Goal: Information Seeking & Learning: Find specific fact

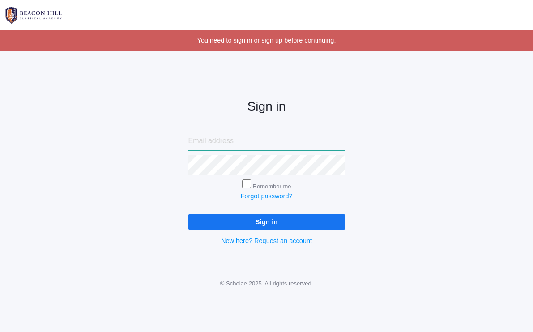
type input "tami_logan@icloud.com"
click at [260, 218] on input "Sign in" at bounding box center [266, 221] width 157 height 15
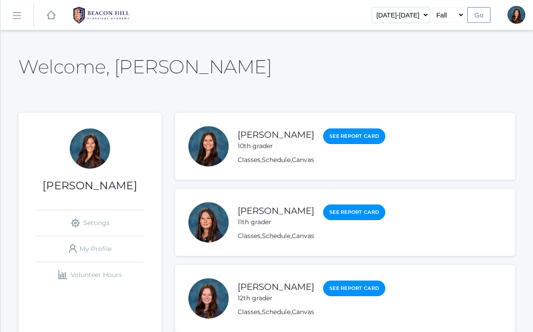
select select "[DATE]-[DATE]"
click at [479, 15] on input "Go" at bounding box center [478, 15] width 23 height 16
click at [13, 14] on link "icons/ui/navigation/hamburger Created with Sketch." at bounding box center [16, 15] width 33 height 24
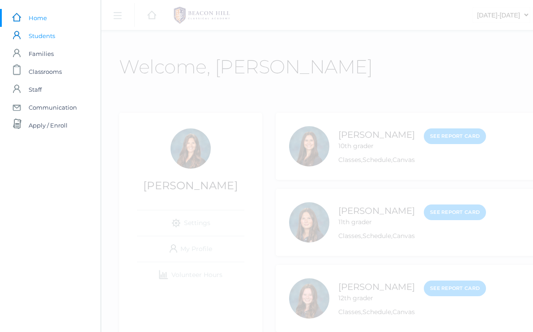
click at [47, 36] on span "Students" at bounding box center [42, 36] width 26 height 18
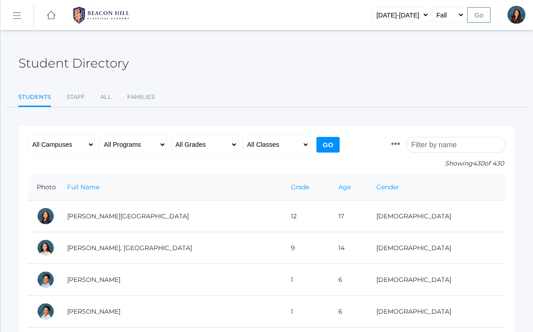
click at [432, 145] on input "search" at bounding box center [455, 145] width 99 height 16
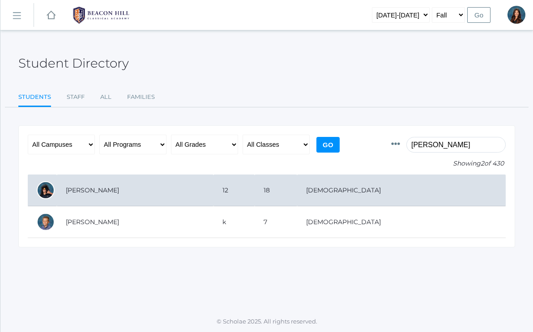
type input "Silas jen"
click at [76, 191] on td "Jenkins, Silas" at bounding box center [135, 191] width 157 height 32
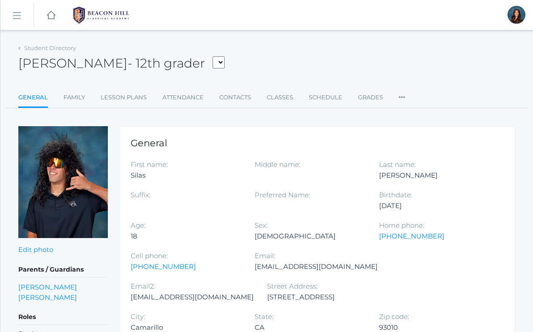
click at [15, 16] on rect at bounding box center [16, 16] width 14 height 14
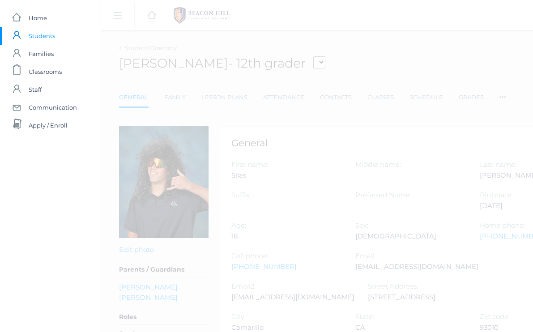
click at [38, 35] on span "Students" at bounding box center [42, 36] width 26 height 18
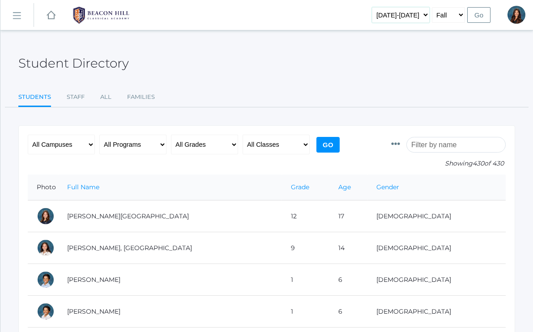
select select "[DATE]-[DATE]"
click at [482, 12] on input "Go" at bounding box center [478, 15] width 23 height 16
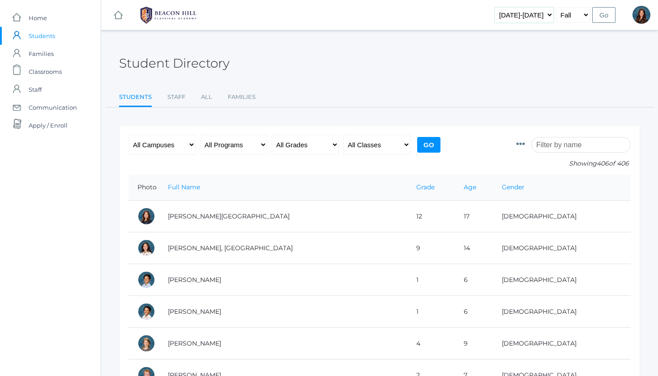
select select "[DATE]-[DATE]"
click at [533, 14] on input "Go" at bounding box center [603, 15] width 23 height 16
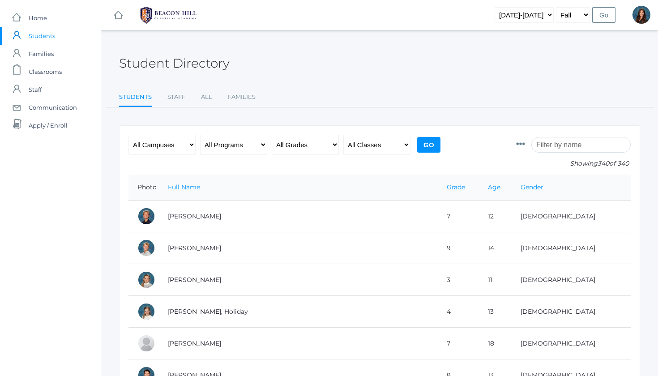
click at [566, 146] on input "search" at bounding box center [580, 145] width 99 height 16
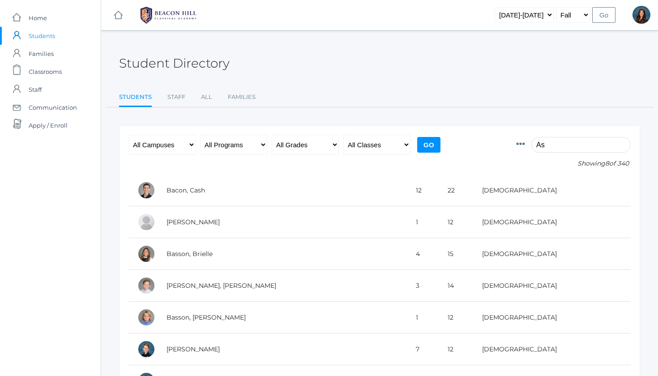
type input "A"
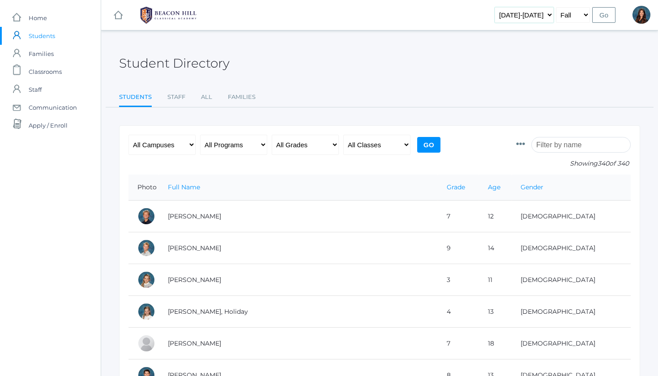
select select "2025-2026"
click at [598, 21] on input "Go" at bounding box center [603, 15] width 23 height 16
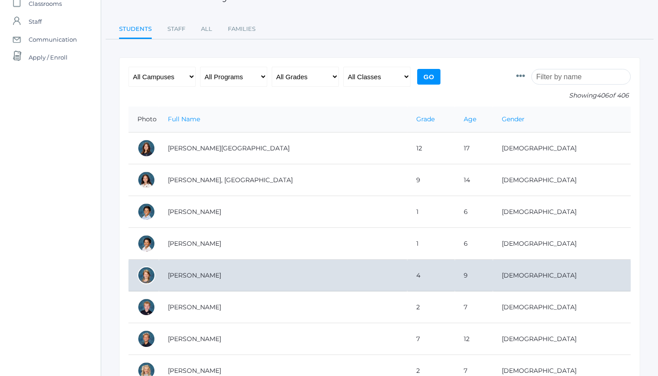
scroll to position [67, 0]
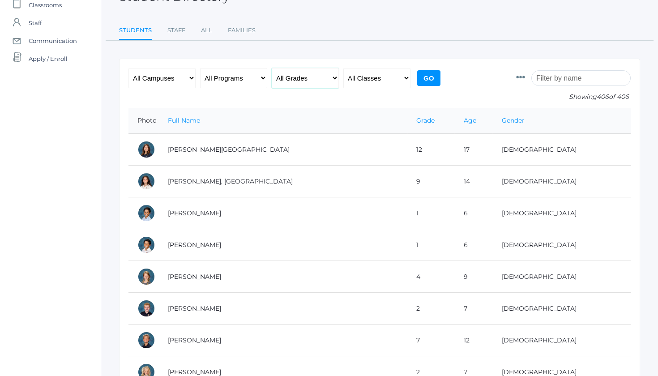
select select "rhetoric"
click at [428, 80] on input "Go" at bounding box center [428, 78] width 23 height 16
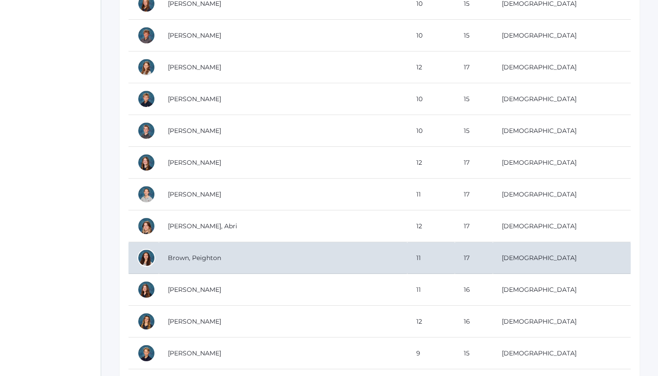
scroll to position [563, 0]
click at [203, 259] on td "Brown, Peighton" at bounding box center [283, 257] width 248 height 32
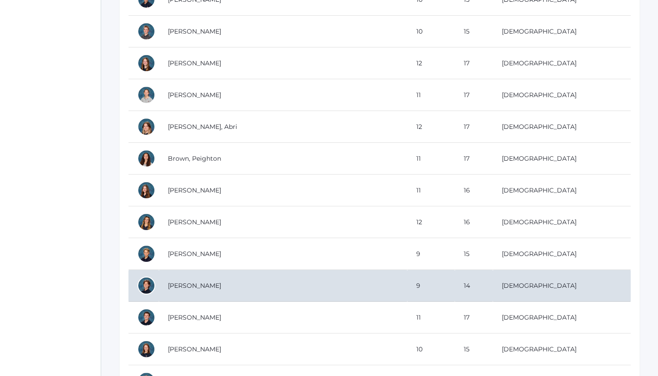
scroll to position [707, 0]
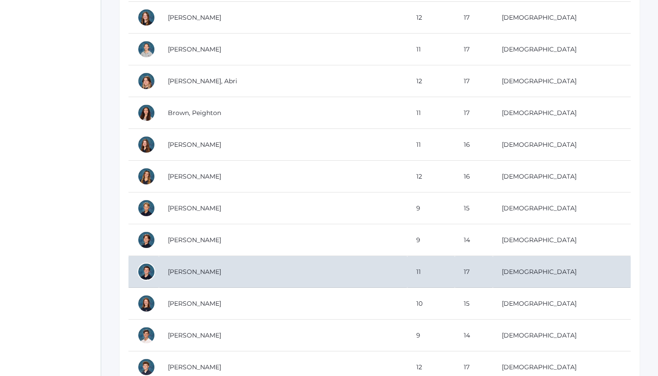
click at [219, 277] on td "[PERSON_NAME]" at bounding box center [283, 272] width 248 height 32
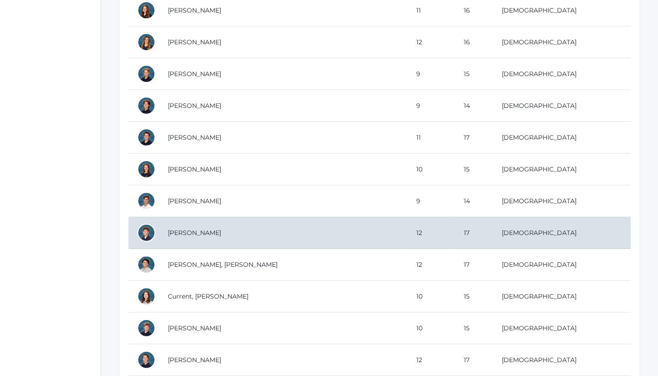
scroll to position [860, 0]
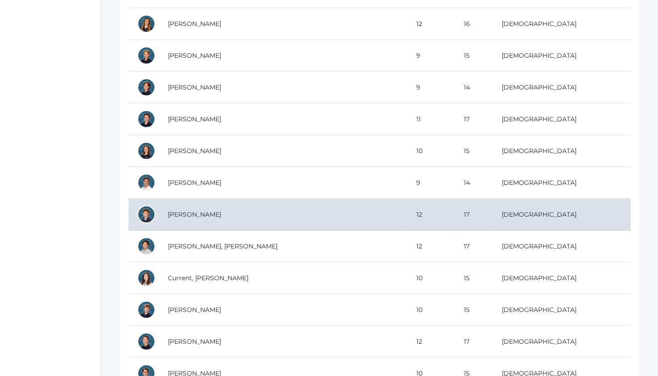
click at [215, 214] on td "Chapman, Zackary" at bounding box center [283, 215] width 248 height 32
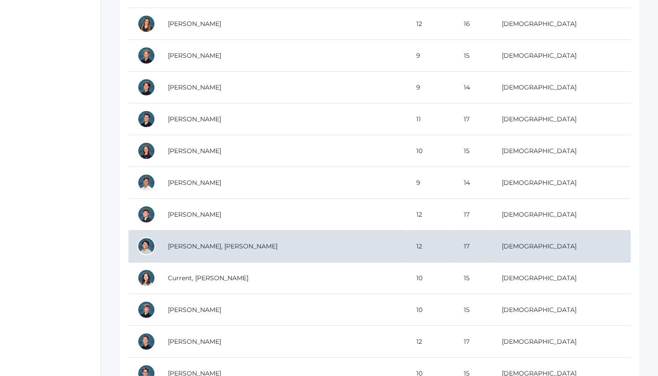
click at [178, 248] on td "Choi, Kesler" at bounding box center [283, 247] width 248 height 32
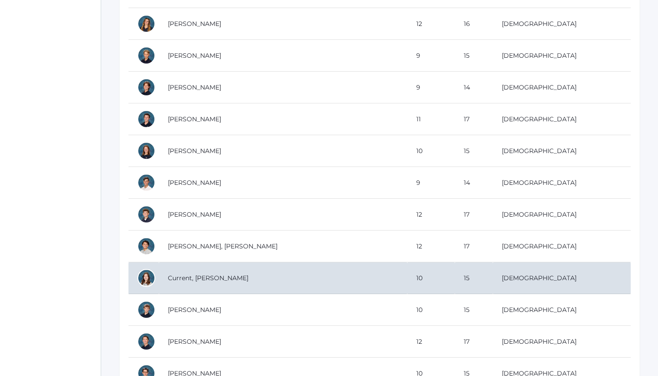
click at [262, 273] on td "Current, Leah" at bounding box center [283, 278] width 248 height 32
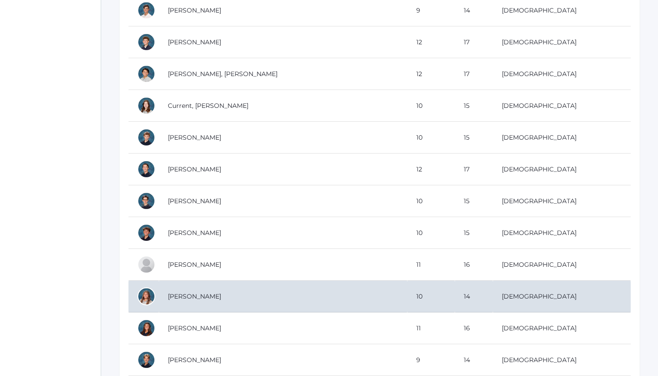
scroll to position [1033, 0]
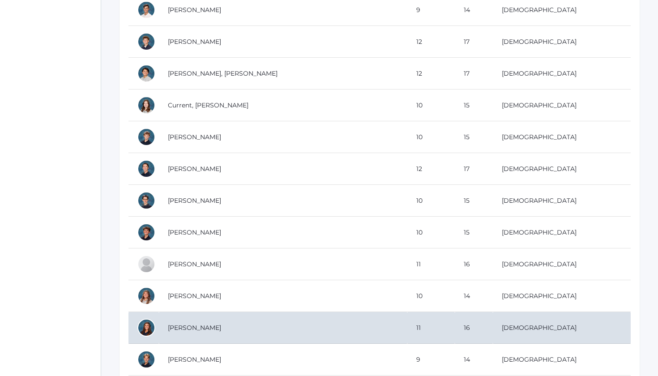
click at [220, 325] on td "[PERSON_NAME]" at bounding box center [283, 328] width 248 height 32
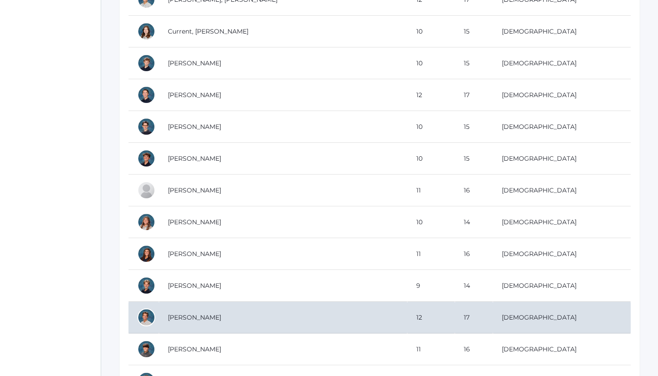
scroll to position [1111, 0]
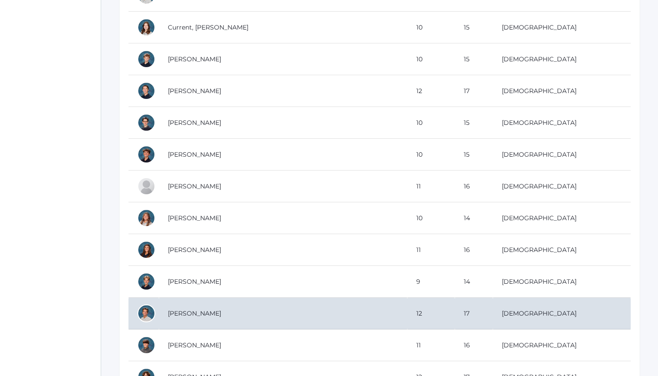
click at [187, 316] on td "Fowler, Kai" at bounding box center [283, 314] width 248 height 32
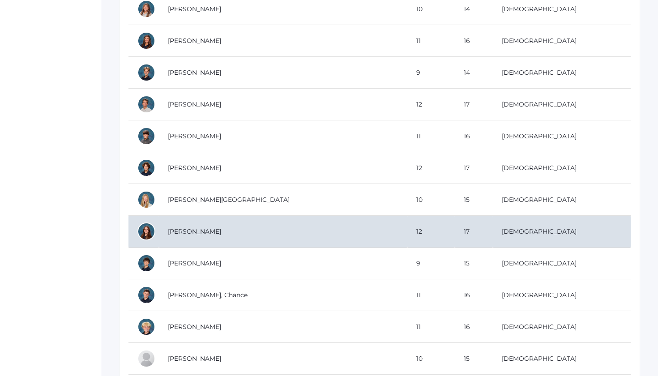
scroll to position [1352, 0]
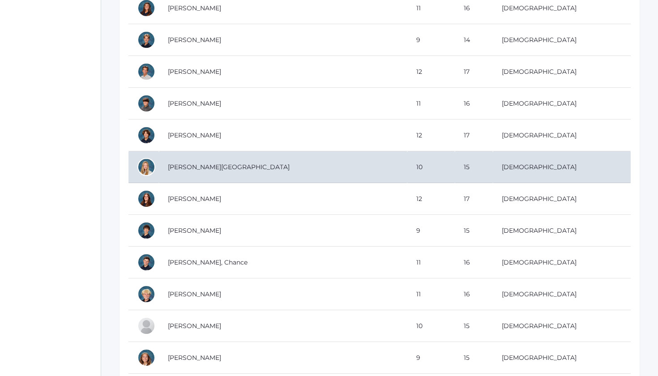
click at [266, 170] on td "Hein, Sienna" at bounding box center [283, 167] width 248 height 32
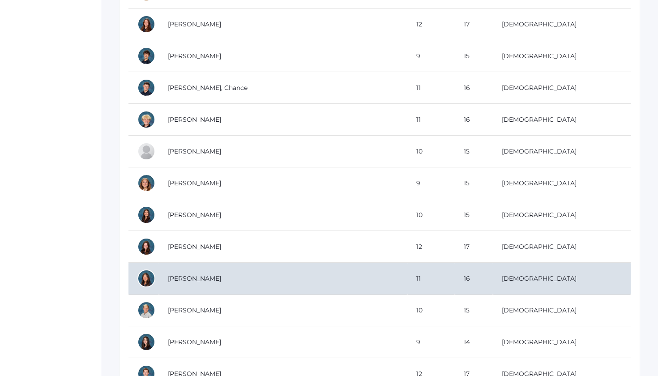
scroll to position [1530, 0]
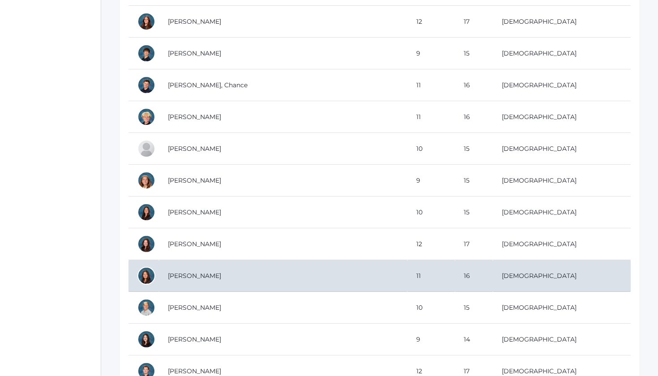
click at [214, 286] on td "Logan, Rylie" at bounding box center [283, 276] width 248 height 32
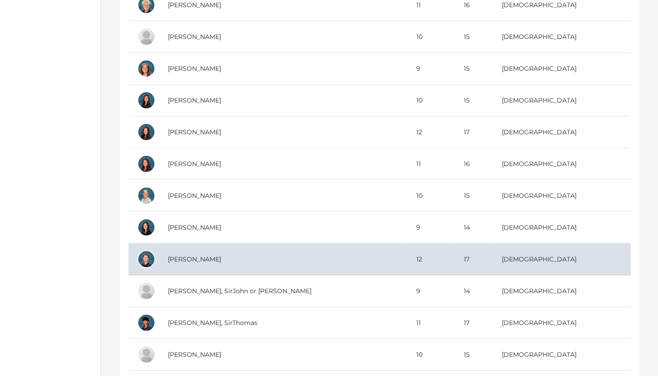
scroll to position [1647, 0]
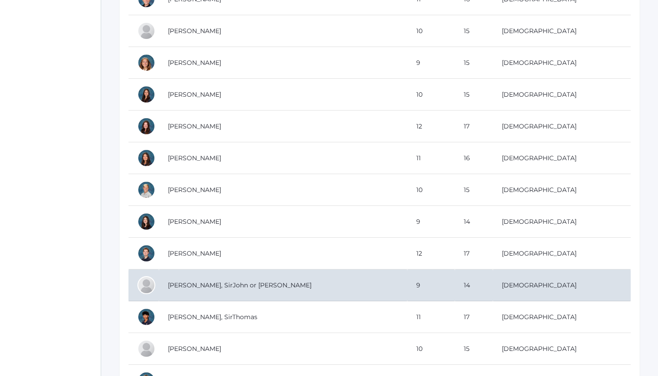
click at [220, 291] on td "Mohr, SirJohn or John" at bounding box center [283, 285] width 248 height 32
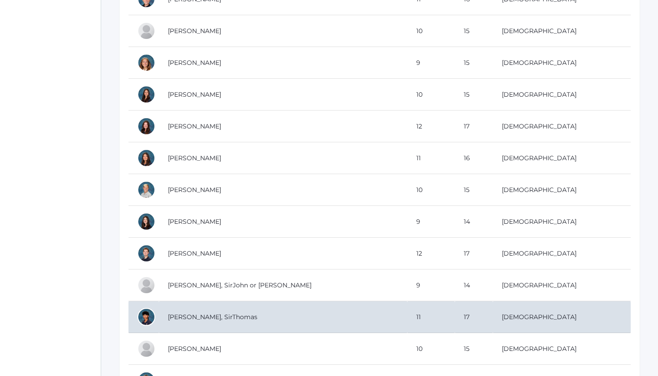
click at [213, 316] on td "[PERSON_NAME], SirThomas" at bounding box center [283, 317] width 248 height 32
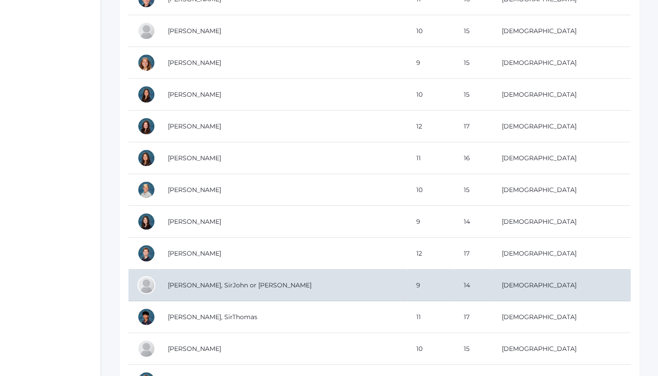
click at [210, 292] on td "Mohr, SirJohn or John" at bounding box center [283, 285] width 248 height 32
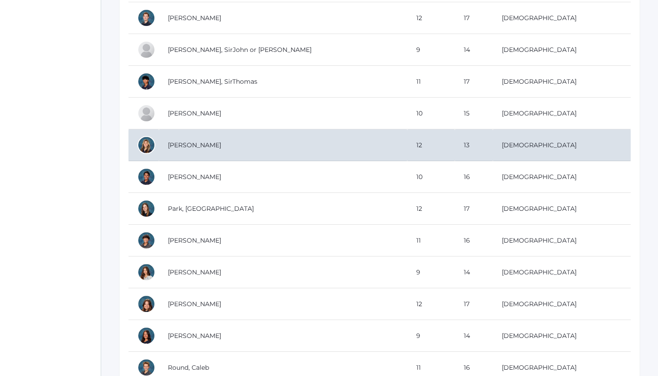
scroll to position [1893, 0]
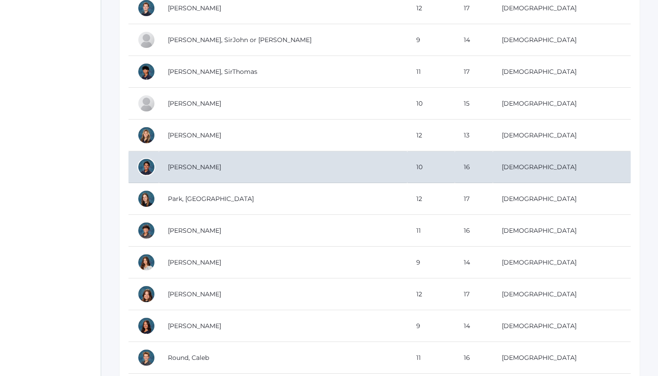
click at [207, 171] on td "Ortega, Patrick" at bounding box center [283, 167] width 248 height 32
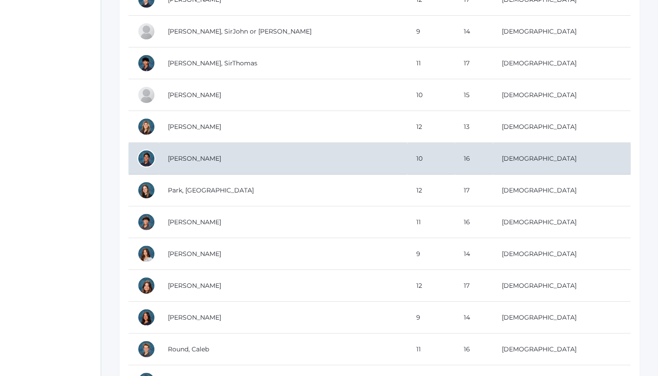
scroll to position [1902, 0]
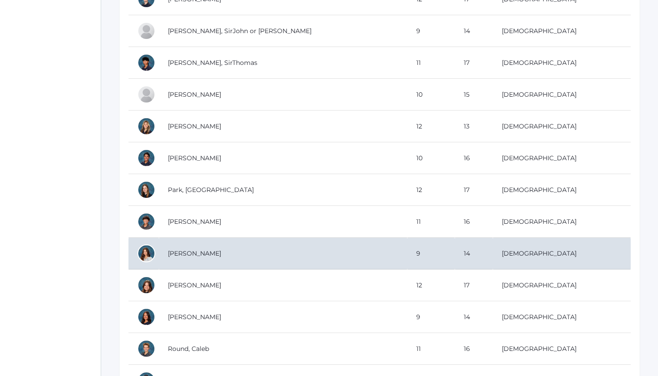
click at [210, 259] on td "Pereyra, Olivia" at bounding box center [283, 254] width 248 height 32
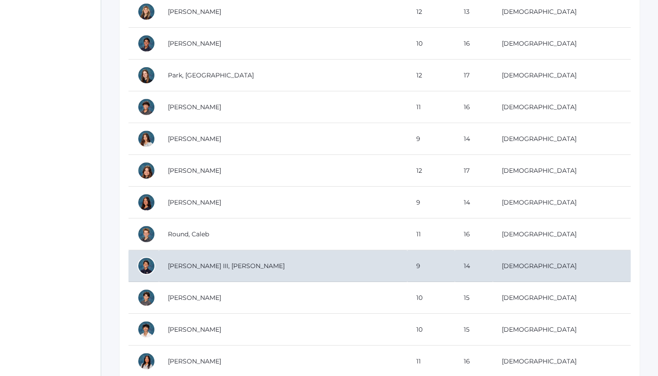
scroll to position [2018, 0]
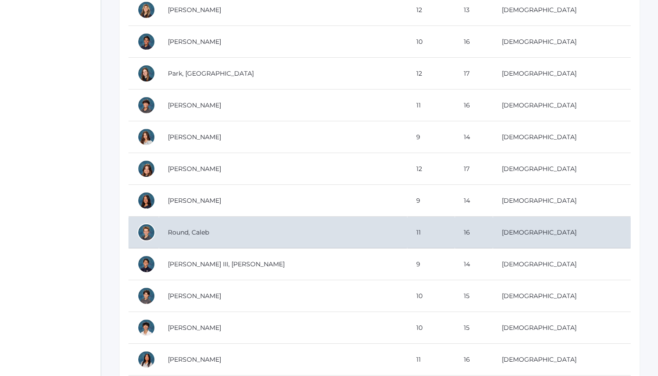
click at [243, 227] on td "Round, Caleb" at bounding box center [283, 233] width 248 height 32
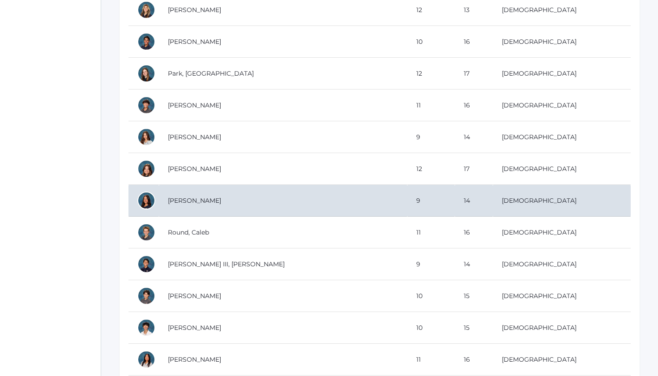
click at [235, 200] on td "Rizvi, Amelie" at bounding box center [283, 201] width 248 height 32
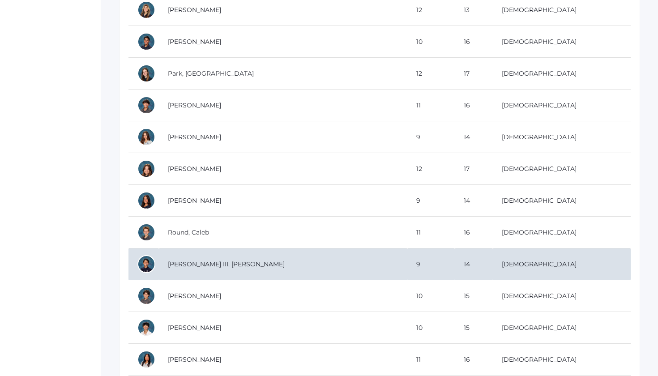
click at [219, 264] on td "Sabato III, Antonio" at bounding box center [283, 264] width 248 height 32
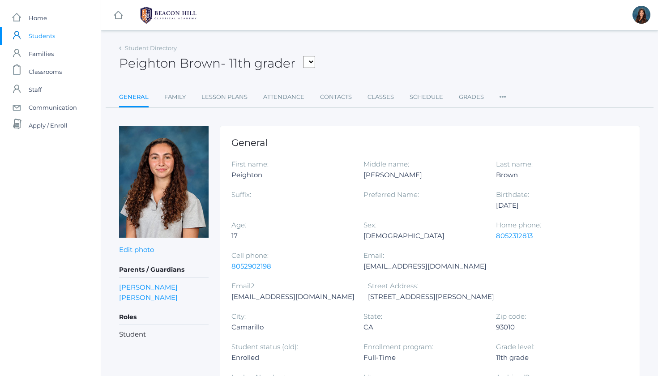
scroll to position [0, 0]
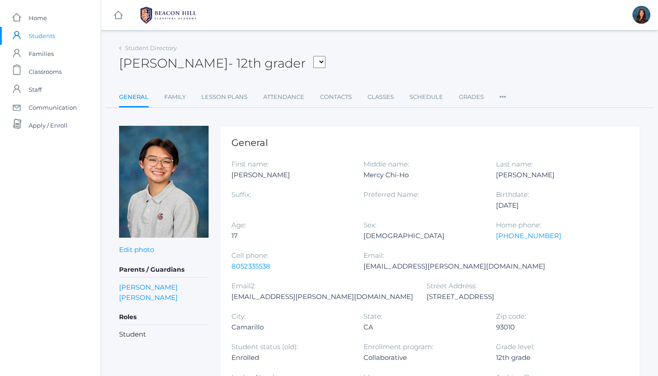
scroll to position [0, 0]
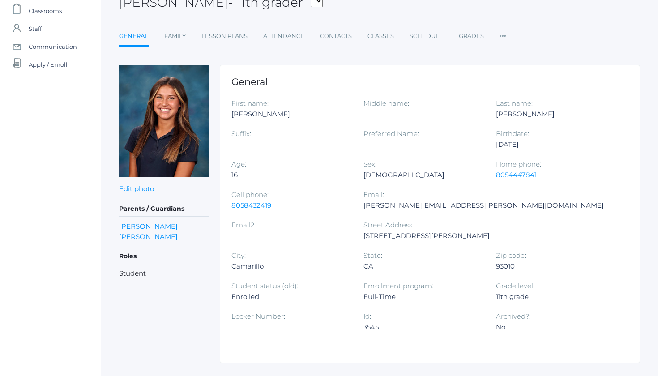
scroll to position [64, 0]
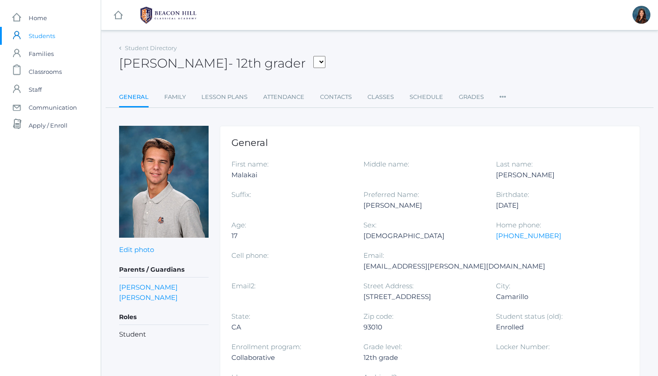
scroll to position [0, 0]
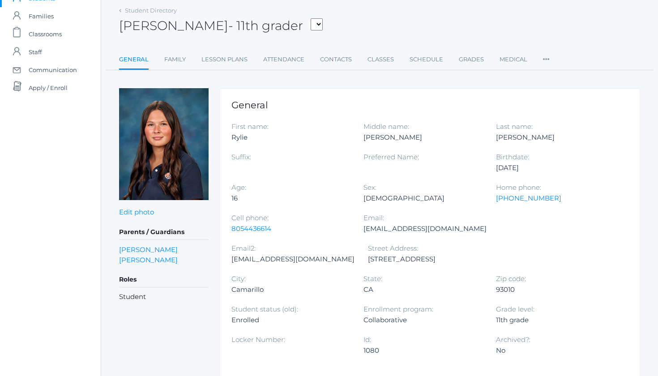
scroll to position [37, 0]
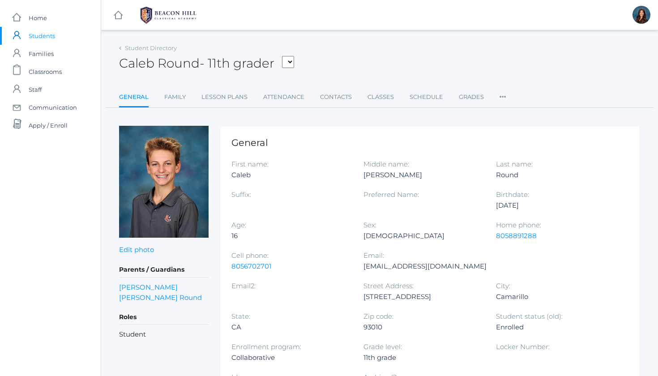
scroll to position [0, 0]
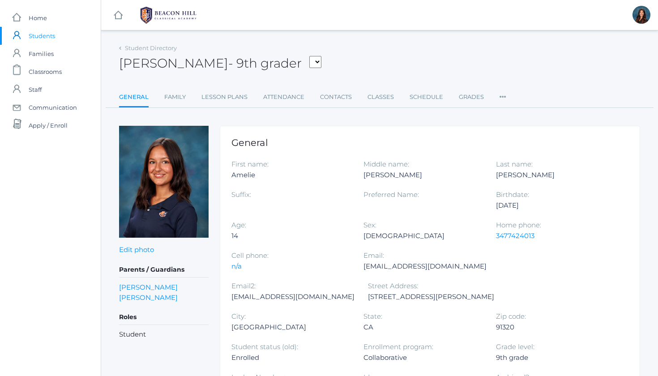
scroll to position [0, 0]
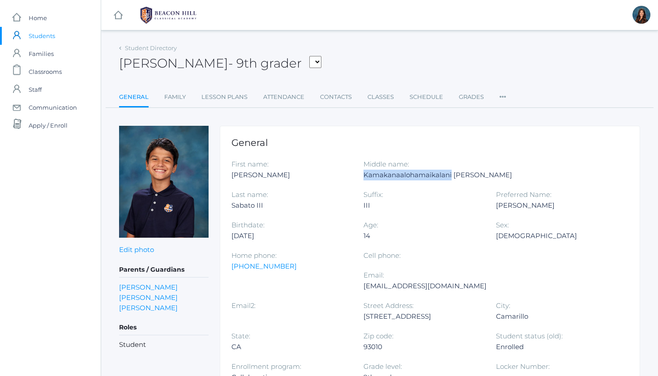
drag, startPoint x: 364, startPoint y: 175, endPoint x: 451, endPoint y: 174, distance: 86.8
click at [451, 174] on div "Kamakanaalohamaikalani Harvey" at bounding box center [437, 175] width 149 height 11
copy div "Kamakanaalohamaikalani"
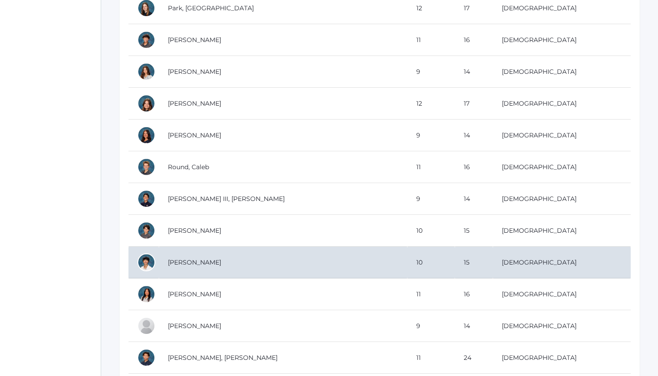
scroll to position [2091, 0]
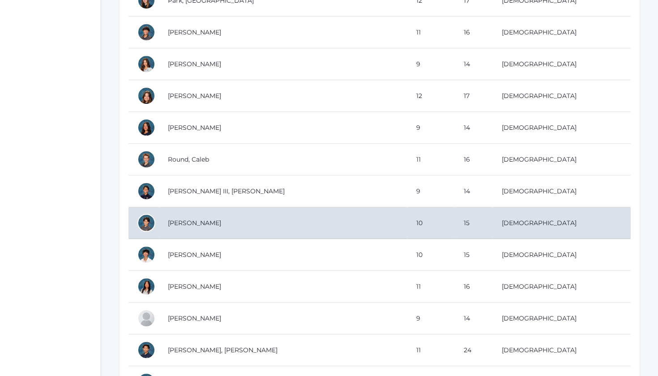
click at [226, 217] on td "Salazar, Rowan" at bounding box center [283, 223] width 248 height 32
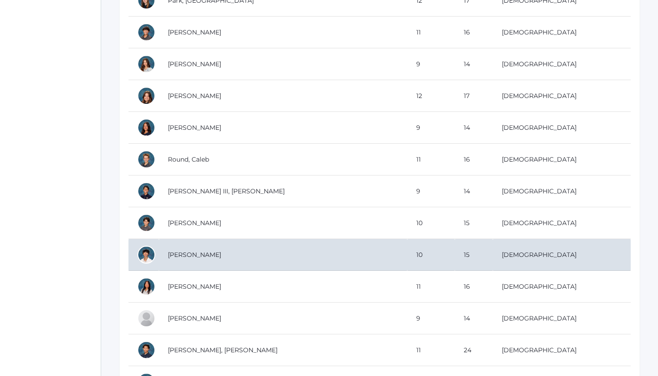
click at [230, 262] on td "Scheinfarb, Ethan" at bounding box center [283, 255] width 248 height 32
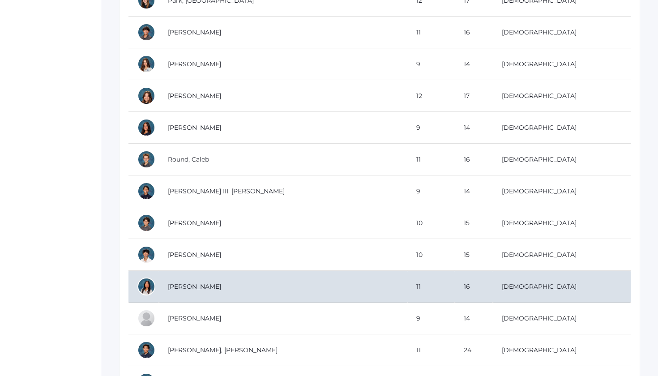
click at [221, 286] on td "[PERSON_NAME]" at bounding box center [283, 287] width 248 height 32
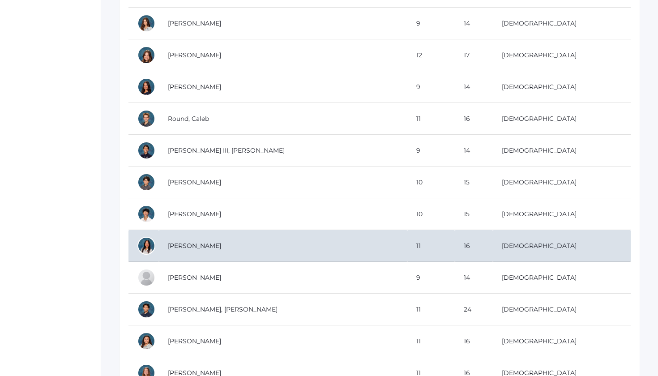
scroll to position [2134, 0]
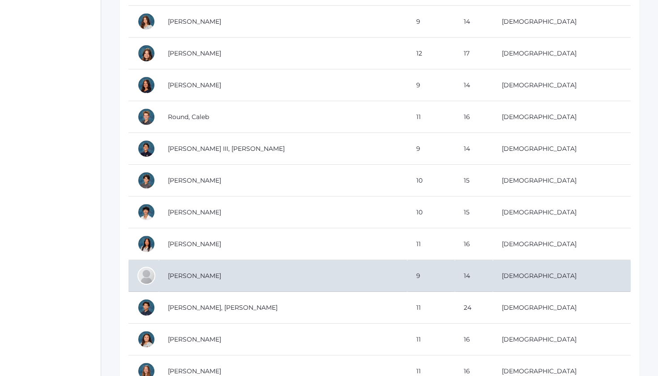
click at [248, 274] on td "Simeon, Mayah" at bounding box center [283, 276] width 248 height 32
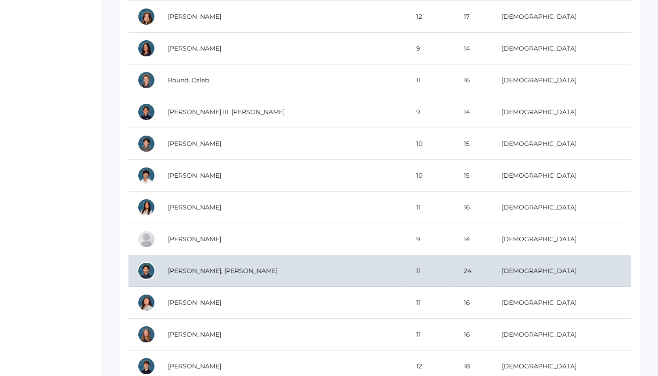
scroll to position [2181, 0]
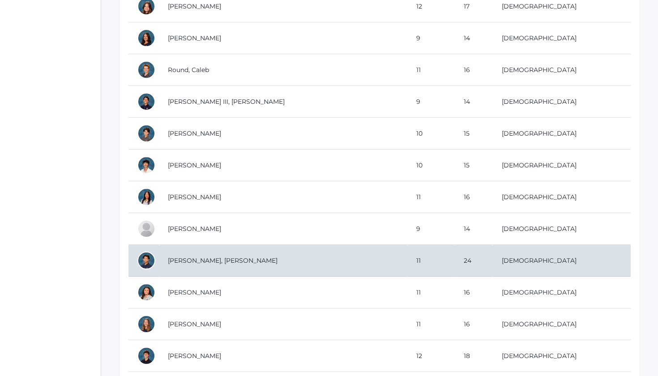
click at [238, 260] on td "Simeon Morales, Julian" at bounding box center [283, 261] width 248 height 32
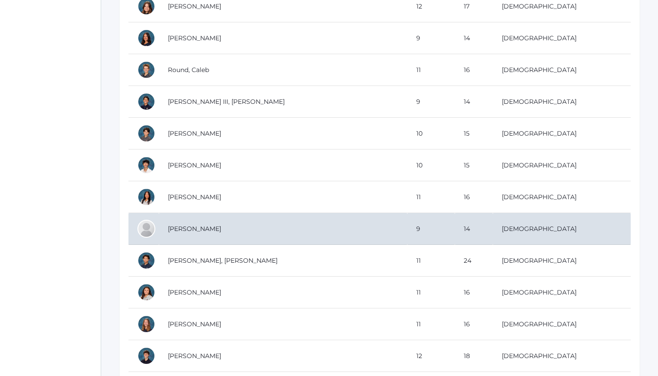
click at [190, 227] on td "[PERSON_NAME]" at bounding box center [283, 229] width 248 height 32
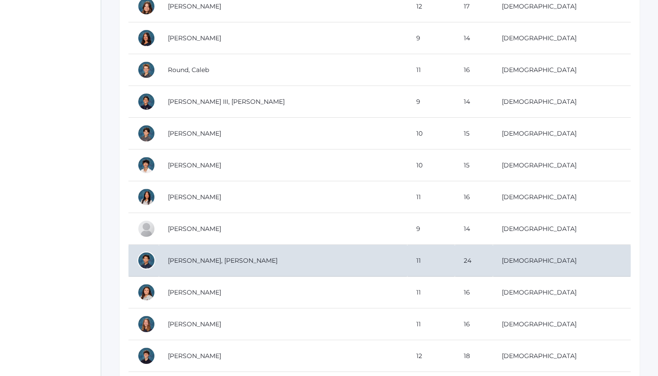
click at [203, 261] on td "Simeon Morales, Julian" at bounding box center [283, 261] width 248 height 32
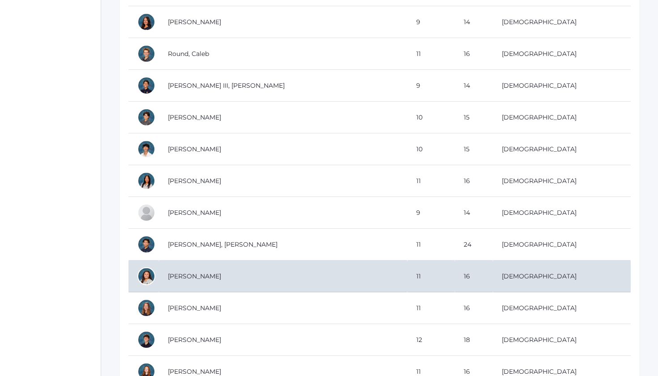
scroll to position [2200, 0]
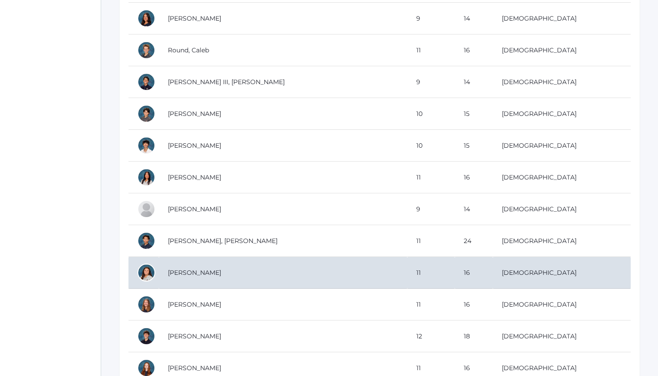
click at [218, 274] on td "[PERSON_NAME]" at bounding box center [283, 273] width 248 height 32
click at [201, 263] on td "Spandrio, Sophia" at bounding box center [283, 273] width 248 height 32
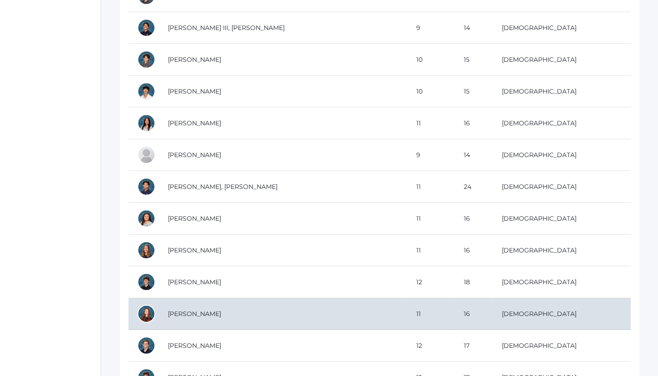
scroll to position [2265, 0]
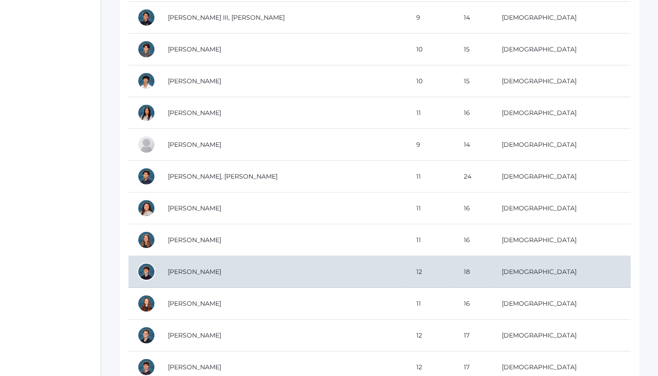
click at [208, 282] on td "Tapia, Ben" at bounding box center [283, 272] width 248 height 32
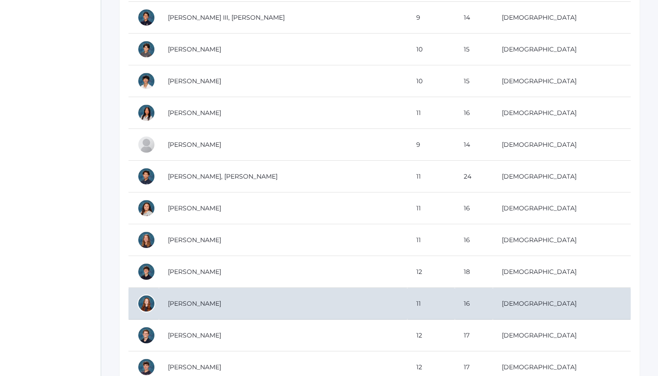
click at [205, 303] on td "Tekaat, Audree" at bounding box center [283, 304] width 248 height 32
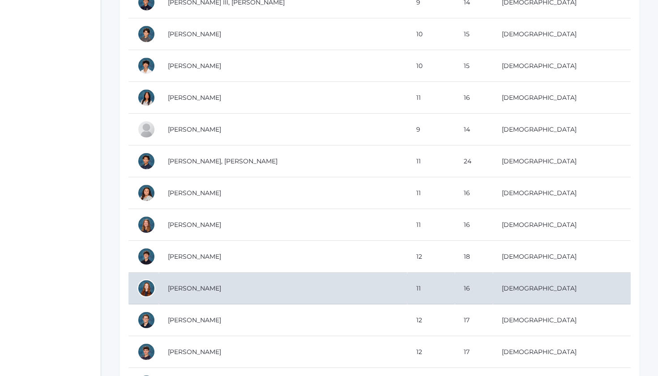
scroll to position [2290, 0]
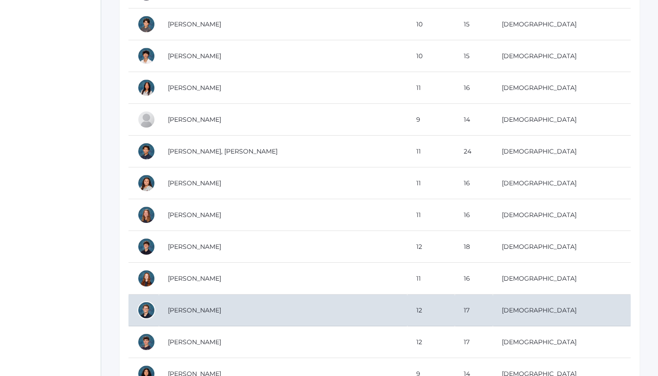
click at [192, 308] on td "[PERSON_NAME]" at bounding box center [283, 311] width 248 height 32
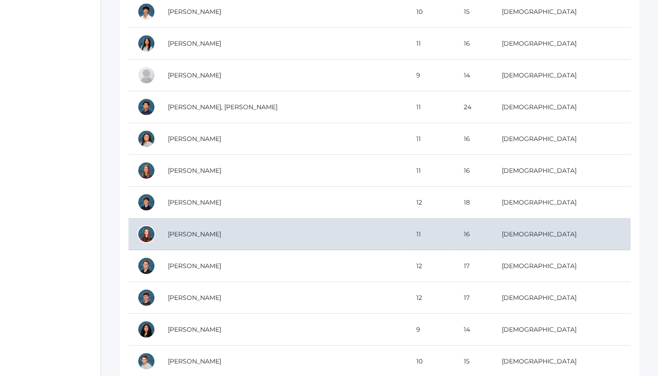
scroll to position [2339, 0]
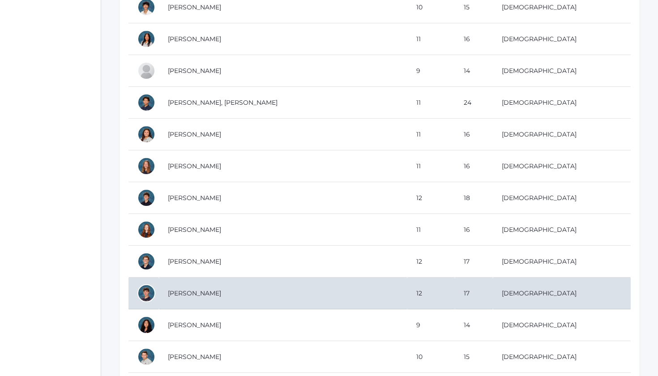
click at [220, 291] on td "Tipton, Corey" at bounding box center [283, 294] width 248 height 32
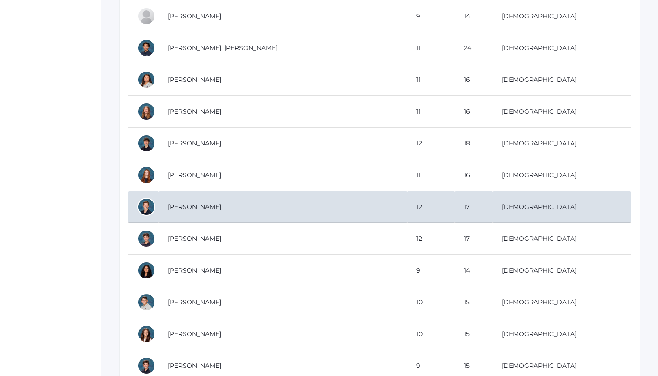
scroll to position [2394, 0]
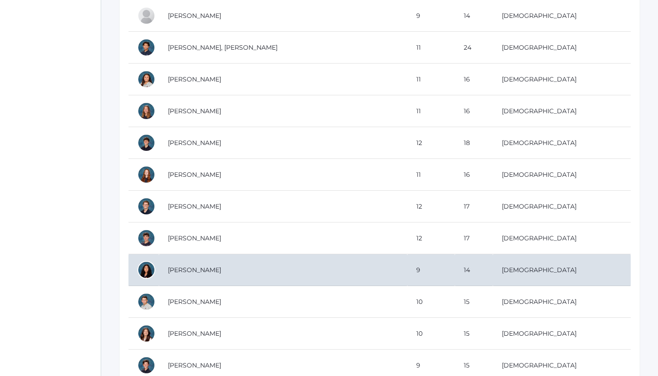
click at [193, 276] on td "[PERSON_NAME]" at bounding box center [283, 270] width 248 height 32
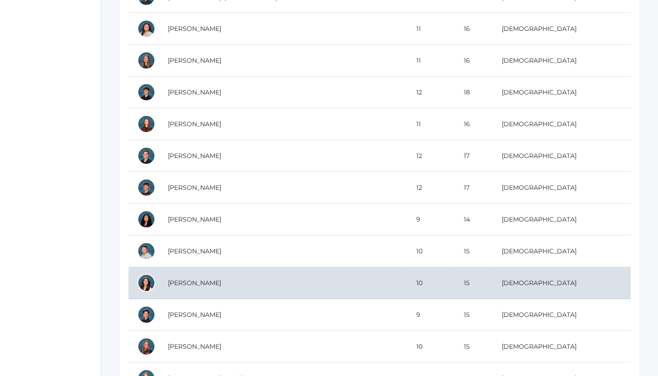
scroll to position [2451, 0]
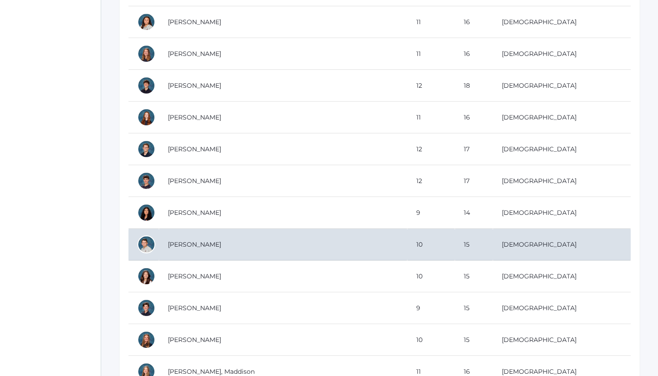
click at [201, 239] on td "Turk, Vincent" at bounding box center [283, 245] width 248 height 32
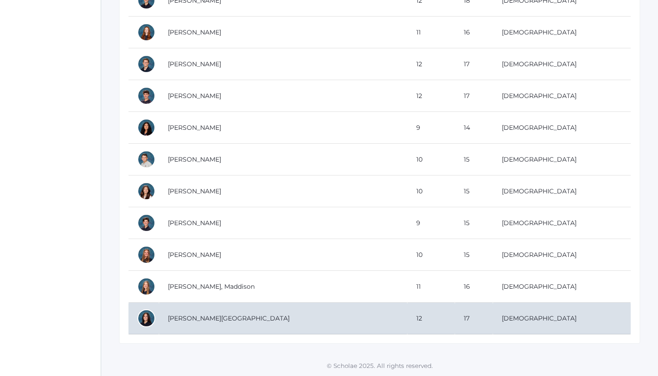
scroll to position [2536, 0]
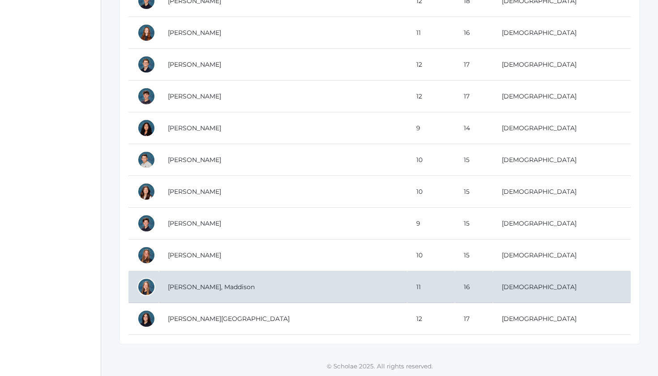
click at [244, 289] on td "Webster, Maddison" at bounding box center [283, 287] width 248 height 32
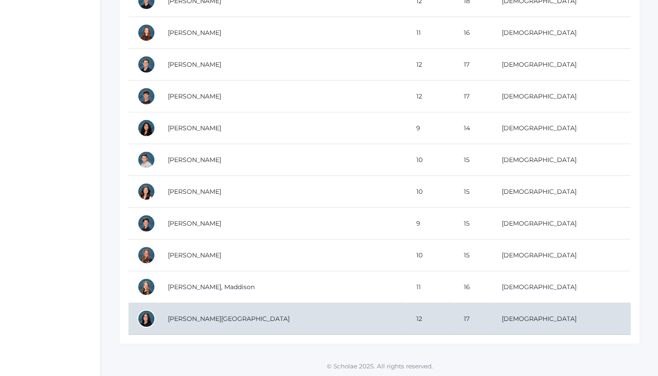
click at [220, 324] on td "Worsley, Savannah" at bounding box center [283, 319] width 248 height 32
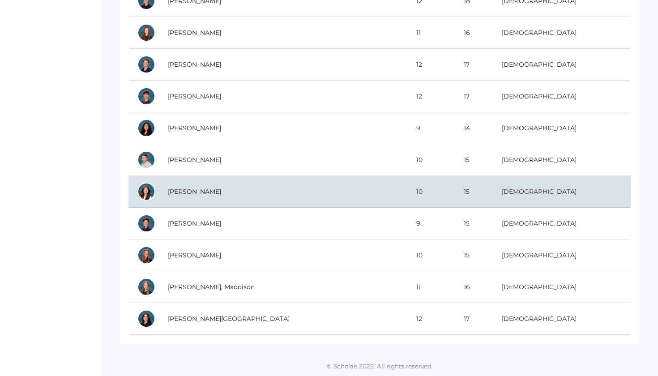
click at [202, 189] on td "Vos, Brynn" at bounding box center [283, 192] width 248 height 32
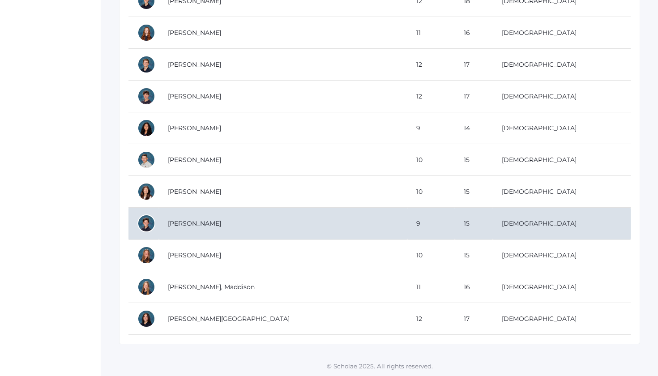
click at [257, 227] on td "Wallock, Noah" at bounding box center [283, 224] width 248 height 32
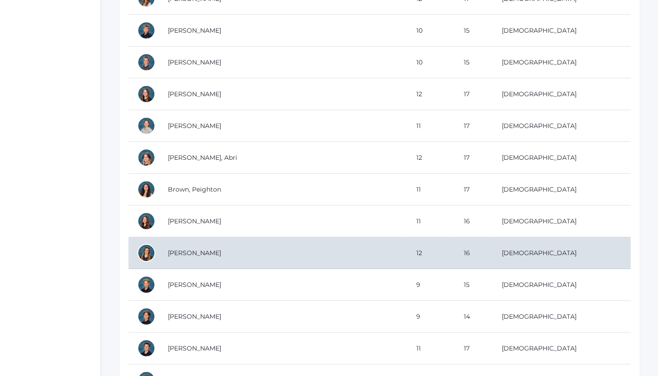
scroll to position [641, 0]
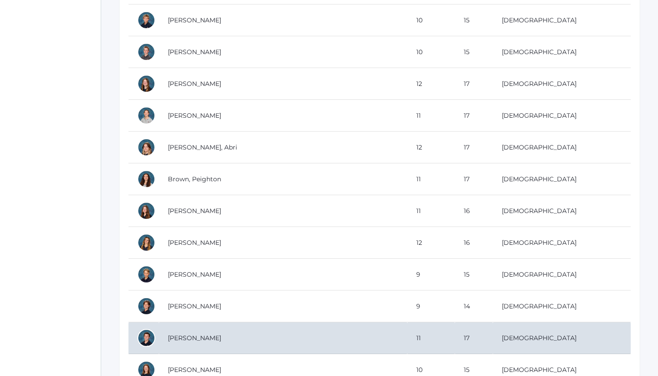
click at [188, 346] on td "[PERSON_NAME]" at bounding box center [283, 338] width 248 height 32
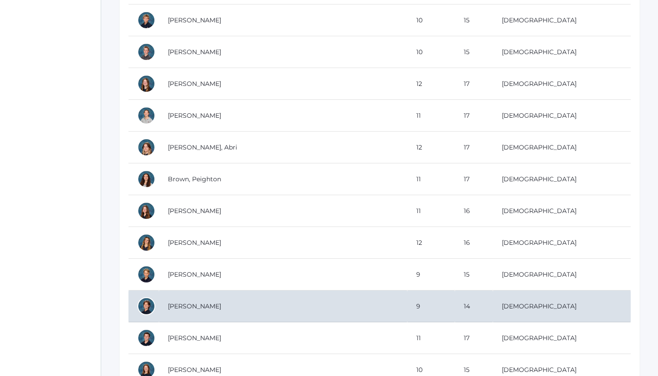
click at [213, 305] on td "Burr, Elijah" at bounding box center [283, 307] width 248 height 32
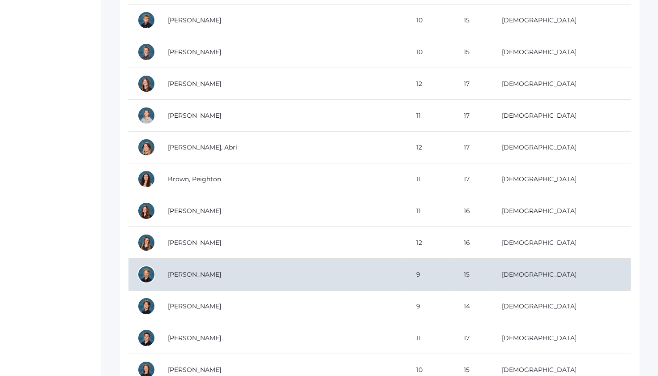
click at [206, 274] on td "Burke, Asher" at bounding box center [283, 275] width 248 height 32
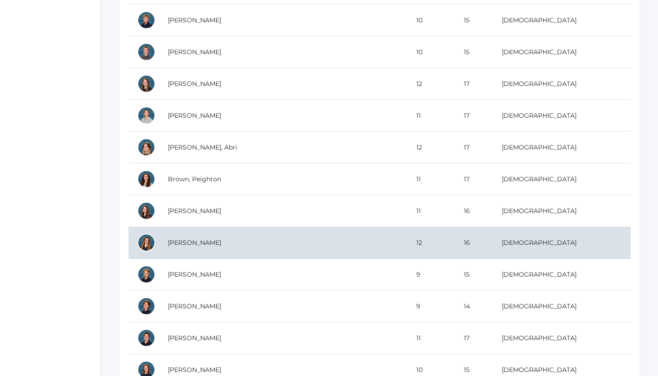
click at [193, 247] on td "Burke, Ana" at bounding box center [283, 243] width 248 height 32
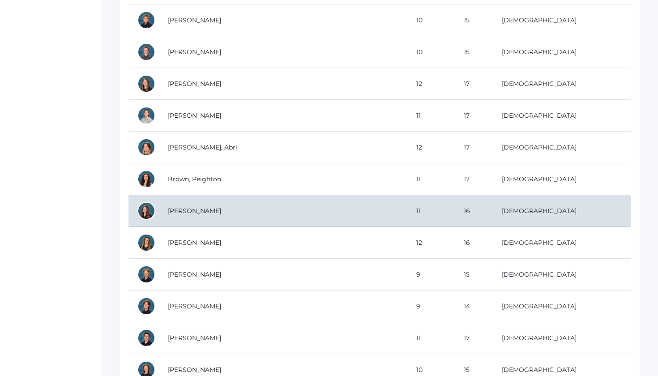
click at [207, 214] on td "Burgert, Aliyah" at bounding box center [283, 211] width 248 height 32
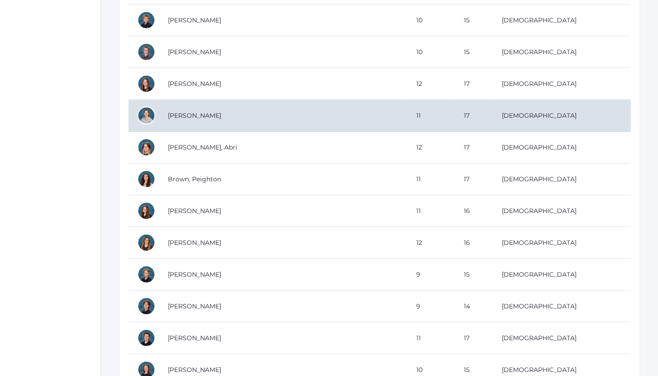
click at [207, 121] on td "Bradley, Selah" at bounding box center [283, 116] width 248 height 32
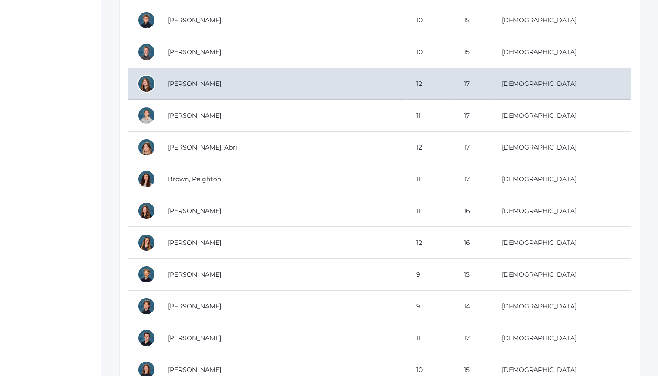
click at [190, 82] on td "Bradley, Noelle" at bounding box center [283, 84] width 248 height 32
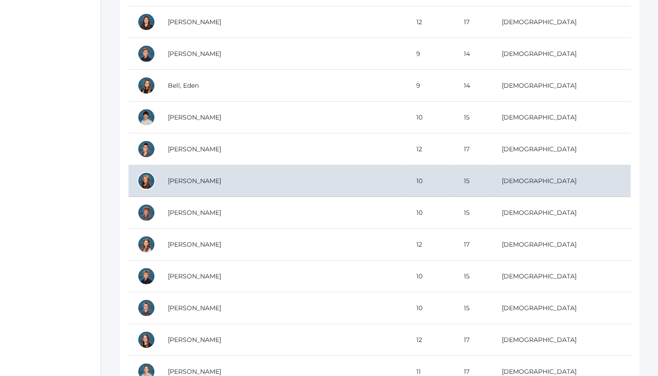
scroll to position [384, 0]
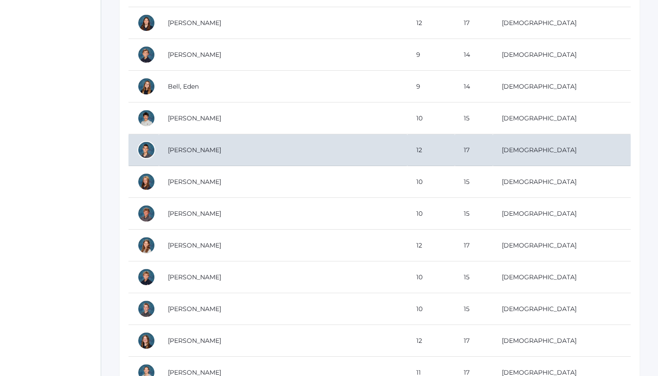
click at [209, 149] on td "Benson, Theodore" at bounding box center [283, 150] width 248 height 32
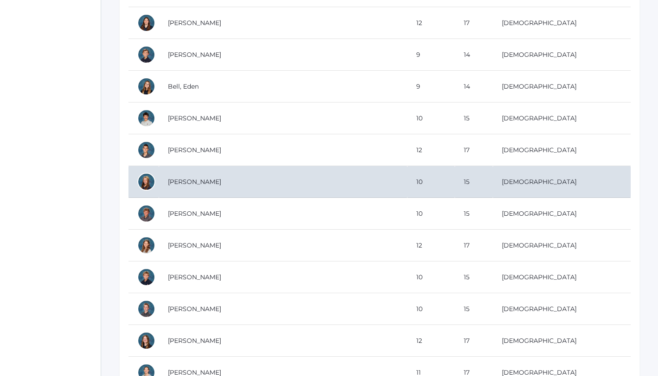
click at [191, 172] on td "Bernardi, Ella" at bounding box center [283, 182] width 248 height 32
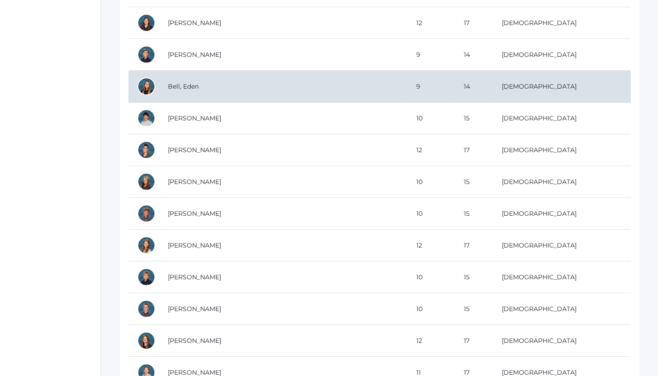
click at [203, 87] on td "Bell, Eden" at bounding box center [283, 87] width 248 height 32
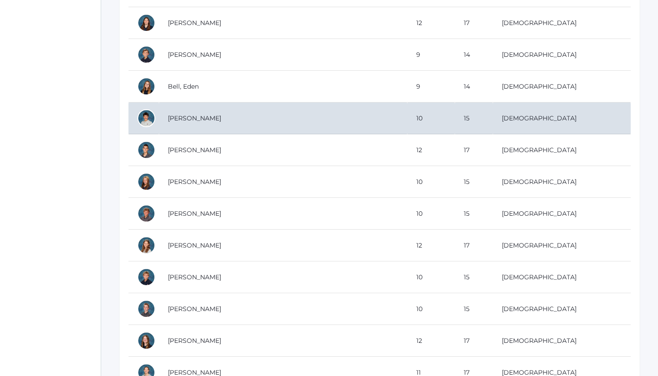
click at [236, 108] on td "[PERSON_NAME]" at bounding box center [283, 119] width 248 height 32
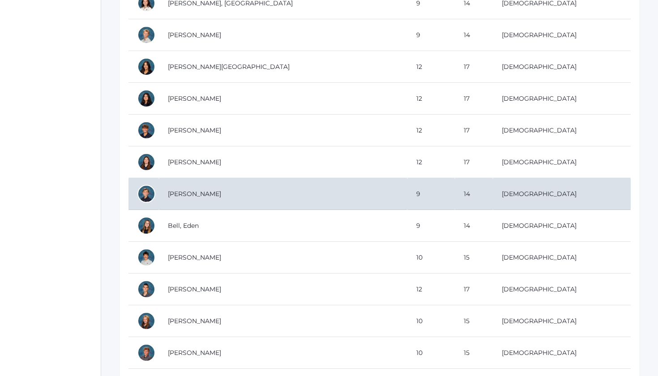
scroll to position [246, 0]
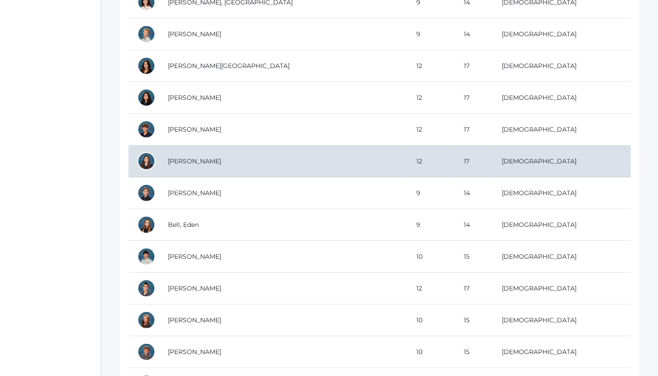
click at [278, 154] on td "[PERSON_NAME]" at bounding box center [283, 161] width 248 height 32
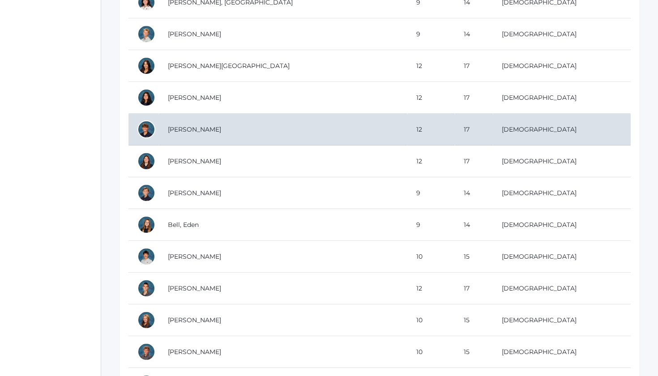
click at [203, 128] on td "[PERSON_NAME]" at bounding box center [283, 130] width 248 height 32
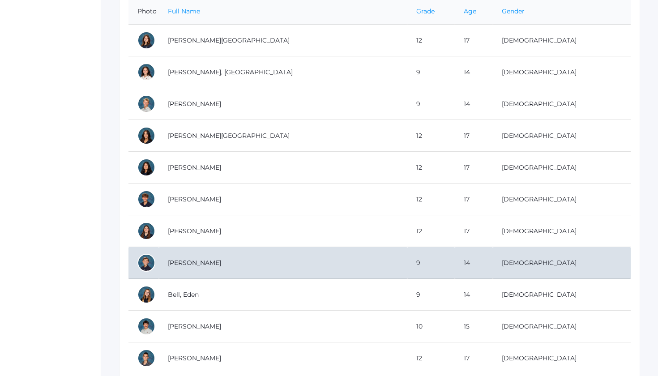
scroll to position [173, 0]
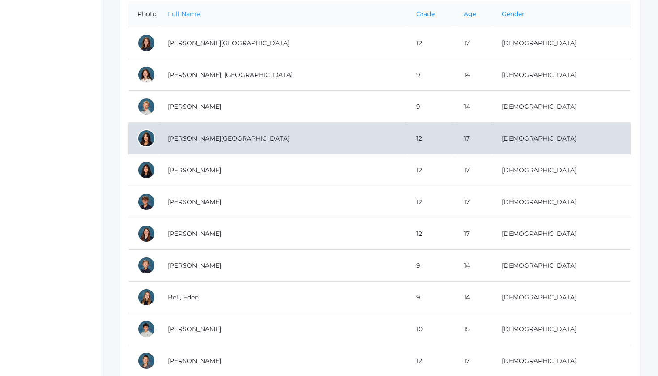
click at [197, 141] on td "[PERSON_NAME][GEOGRAPHIC_DATA]" at bounding box center [283, 139] width 248 height 32
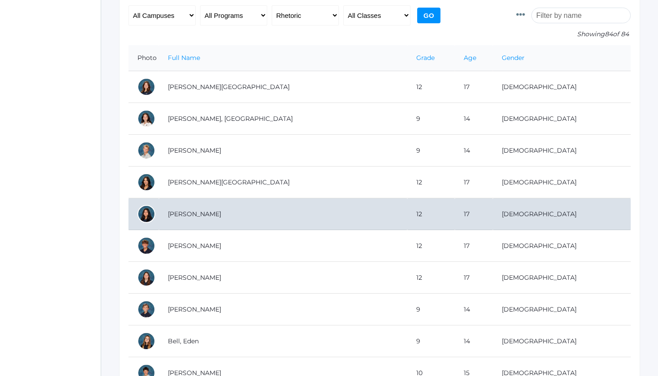
scroll to position [115, 0]
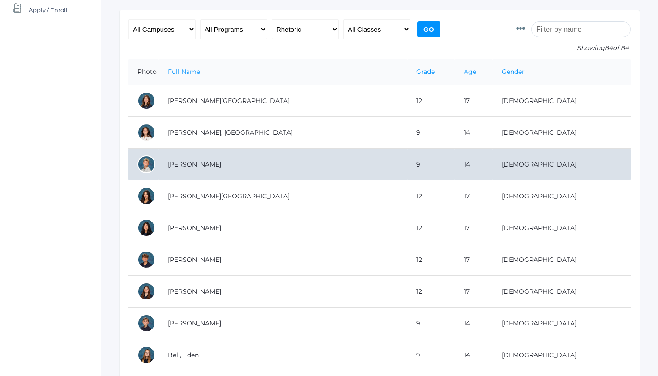
click at [210, 168] on td "Albanese, Logan" at bounding box center [283, 165] width 248 height 32
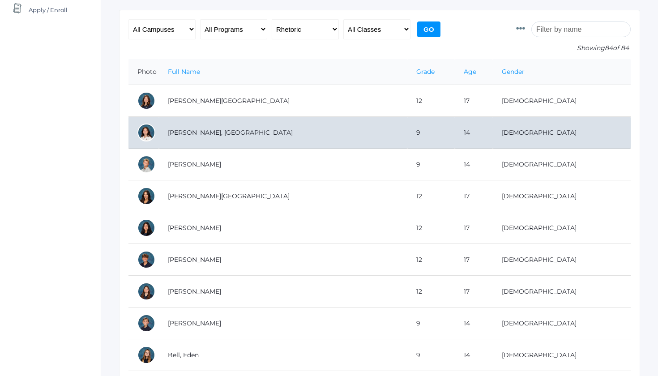
click at [207, 132] on td "Abdulla, Phoenix" at bounding box center [283, 133] width 248 height 32
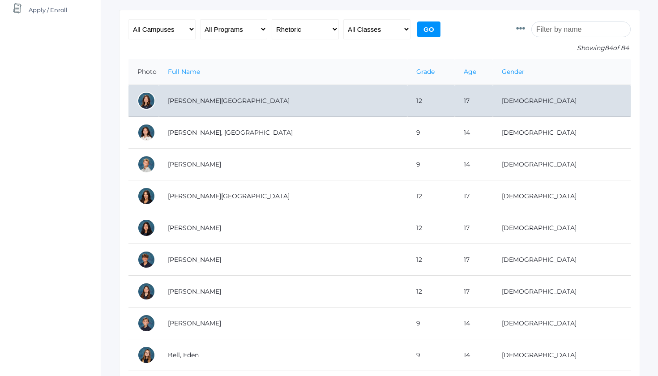
click at [203, 104] on td "[PERSON_NAME][GEOGRAPHIC_DATA]" at bounding box center [283, 101] width 248 height 32
click at [222, 106] on td "Abdulla, Charlotte" at bounding box center [283, 101] width 248 height 32
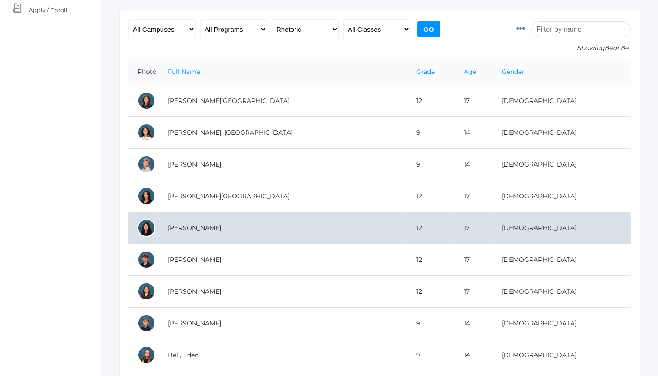
click at [218, 225] on td "[PERSON_NAME]" at bounding box center [283, 228] width 248 height 32
click at [196, 230] on td "[PERSON_NAME]" at bounding box center [283, 228] width 248 height 32
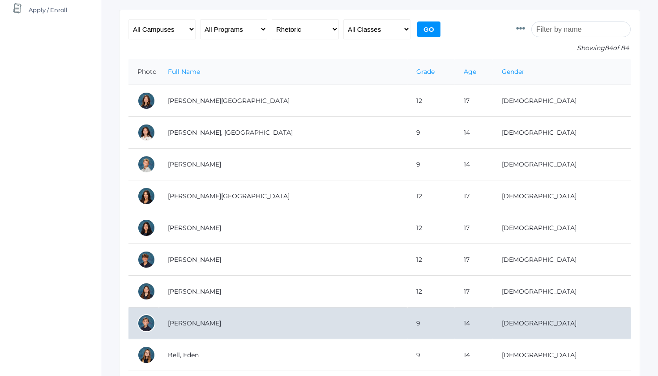
click at [197, 327] on td "Barone, Matthew" at bounding box center [283, 324] width 248 height 32
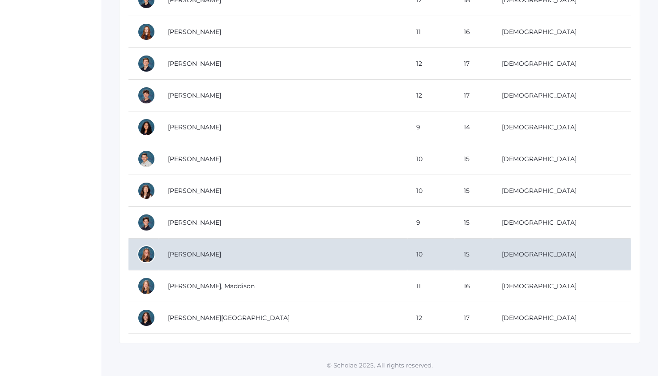
scroll to position [2536, 0]
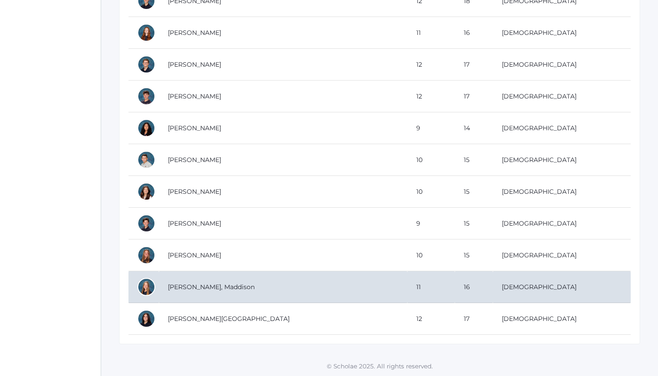
click at [188, 291] on td "Webster, Maddison" at bounding box center [283, 287] width 248 height 32
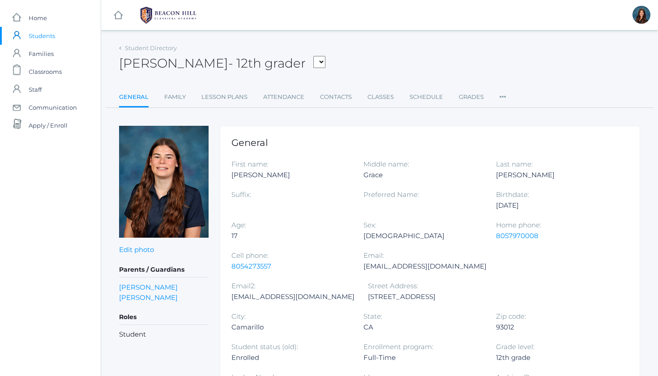
scroll to position [0, 0]
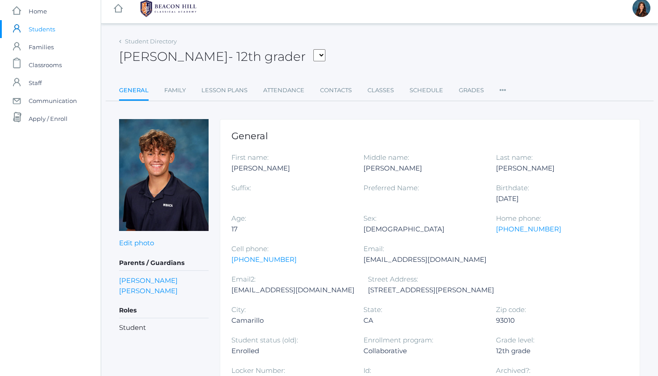
scroll to position [18, 0]
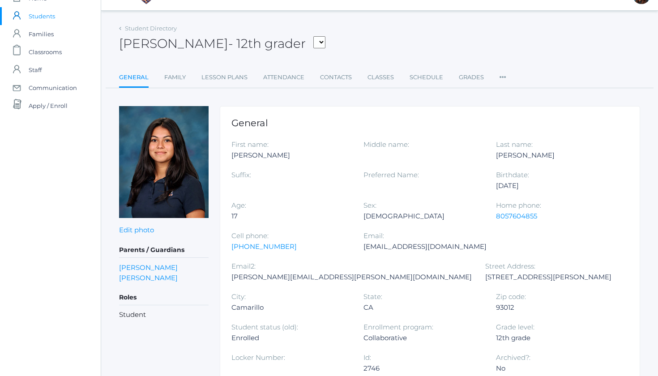
scroll to position [23, 0]
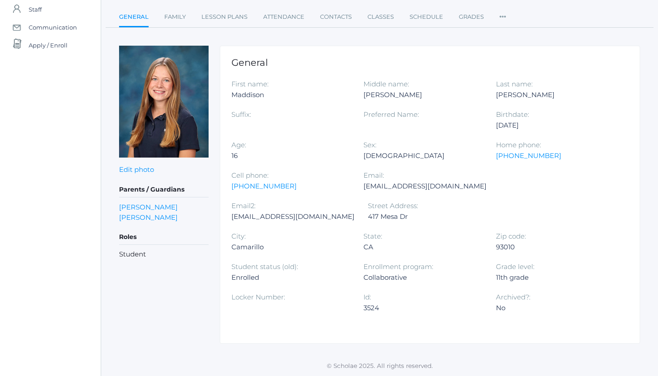
scroll to position [81, 0]
drag, startPoint x: 241, startPoint y: 218, endPoint x: 227, endPoint y: 216, distance: 14.1
click at [227, 216] on div "General First name: Maddison Middle name: Rae Last name: Webster Suffix: Prefer…" at bounding box center [430, 195] width 420 height 299
click at [496, 268] on div "Grade level: 11th grade" at bounding box center [562, 276] width 132 height 30
